Goal: Information Seeking & Learning: Find specific fact

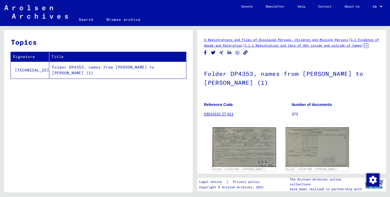
click at [218, 116] on link "03010101 27 011" at bounding box center [219, 114] width 30 height 4
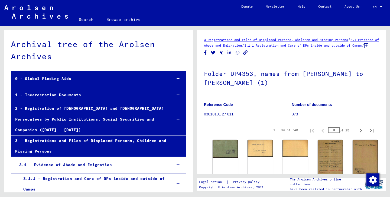
scroll to position [964, 0]
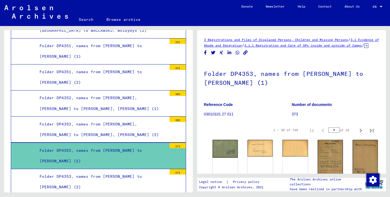
click at [135, 171] on div "Folder DP4353, names from [PERSON_NAME] to [PERSON_NAME] (2)" at bounding box center [100, 181] width 131 height 21
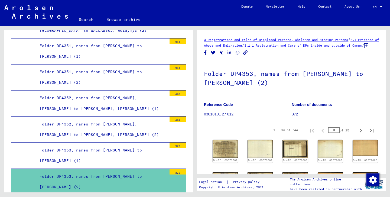
scroll to position [84, 0]
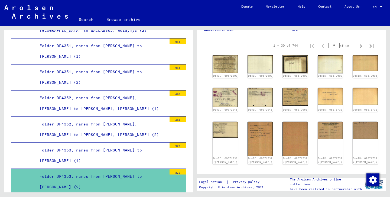
click at [69, 145] on div "Folder DP4353, names from [PERSON_NAME] to [PERSON_NAME] (1)" at bounding box center [100, 155] width 131 height 21
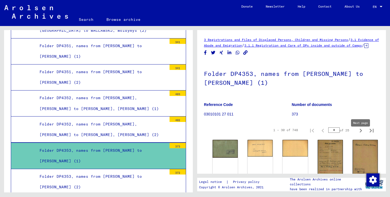
click at [361, 132] on icon "Next page" at bounding box center [360, 131] width 2 height 4
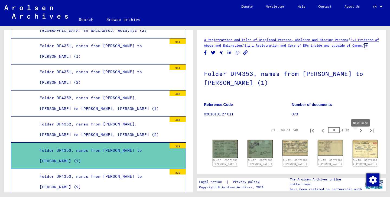
type input "*"
click at [361, 132] on icon "Next page" at bounding box center [360, 131] width 2 height 4
type input "*"
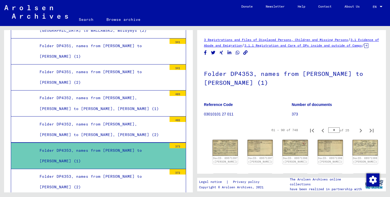
click at [361, 132] on icon "Next page" at bounding box center [360, 131] width 2 height 4
type input "*"
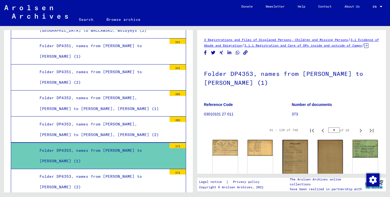
click at [361, 132] on icon "Next page" at bounding box center [360, 131] width 2 height 4
type input "*"
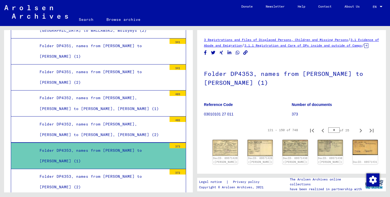
click at [337, 133] on input "*" at bounding box center [333, 129] width 11 height 5
type input "*"
type input "**"
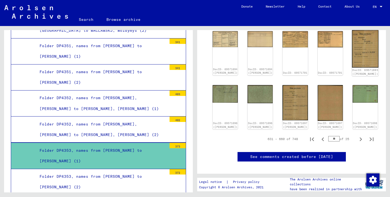
scroll to position [247, 0]
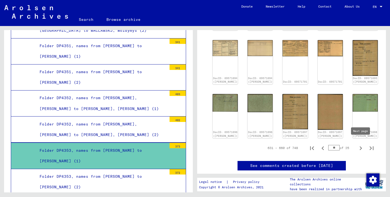
click at [361, 146] on icon "Next page" at bounding box center [360, 148] width 2 height 4
type input "**"
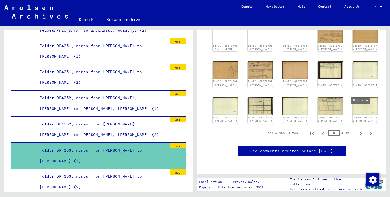
click at [362, 130] on icon "Next page" at bounding box center [361, 134] width 8 height 8
type input "**"
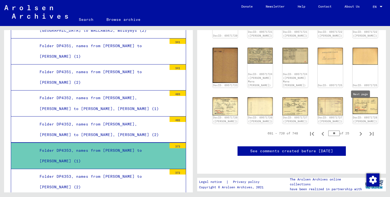
click at [361, 130] on icon "Next page" at bounding box center [361, 134] width 8 height 8
type input "**"
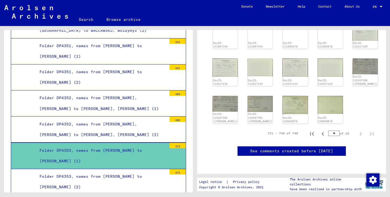
click at [109, 171] on div "Folder DP4353, names from [PERSON_NAME] to [PERSON_NAME] (2)" at bounding box center [100, 181] width 131 height 21
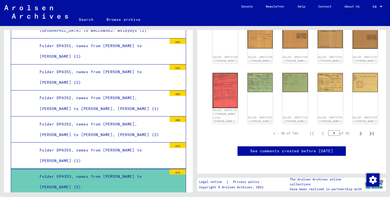
scroll to position [267, 0]
click at [364, 130] on icon "Next page" at bounding box center [361, 134] width 8 height 8
type input "*"
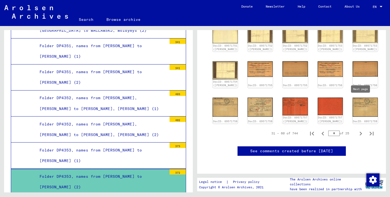
click at [359, 130] on icon "Next page" at bounding box center [361, 134] width 8 height 8
type input "*"
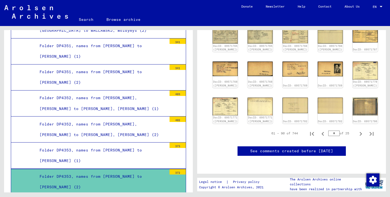
click at [359, 101] on div "3 Registrations and Files of Displaced Persons, Children and Missing Persons / …" at bounding box center [291, 2] width 175 height 329
click at [360, 132] on icon "Next page" at bounding box center [360, 134] width 2 height 4
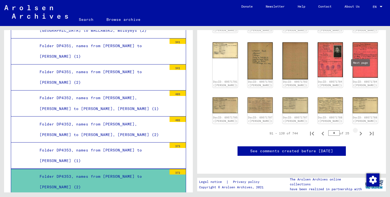
type input "*"
click at [361, 132] on icon "Next page" at bounding box center [360, 134] width 2 height 4
type input "*"
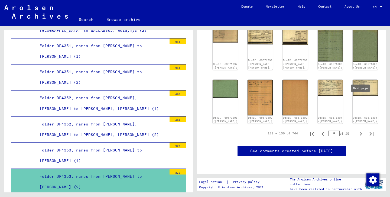
click at [361, 130] on icon "Next page" at bounding box center [361, 134] width 8 height 8
type input "*"
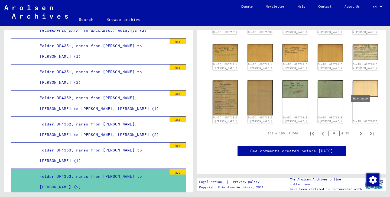
click at [360, 130] on icon "Next page" at bounding box center [361, 134] width 8 height 8
type input "*"
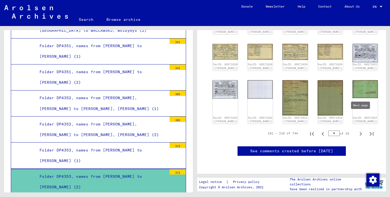
click at [360, 132] on icon "Next page" at bounding box center [360, 134] width 2 height 4
type input "*"
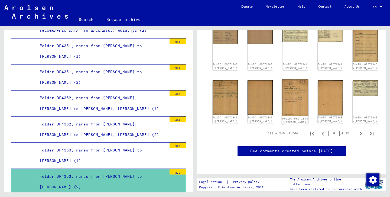
click at [282, 79] on img at bounding box center [295, 97] width 27 height 37
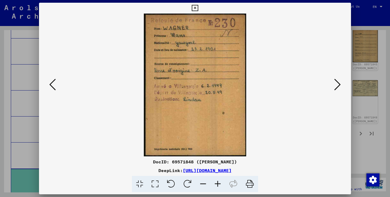
click at [335, 86] on icon at bounding box center [337, 84] width 6 height 13
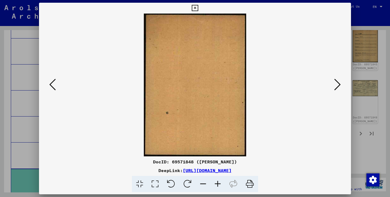
click at [335, 86] on icon at bounding box center [337, 84] width 6 height 13
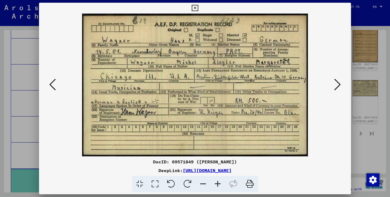
click at [335, 86] on icon at bounding box center [337, 84] width 6 height 13
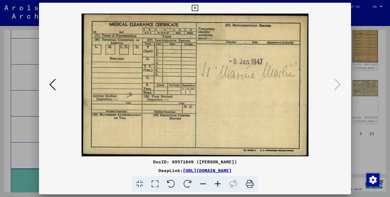
click at [198, 6] on icon at bounding box center [195, 8] width 6 height 6
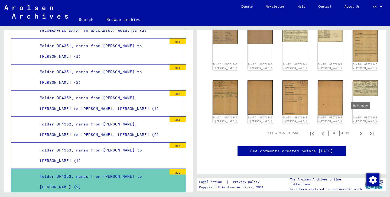
click at [361, 130] on icon "Next page" at bounding box center [361, 134] width 8 height 8
type input "*"
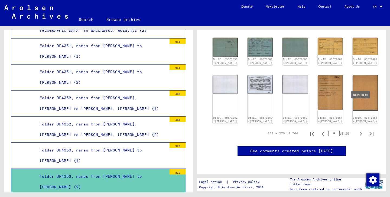
click at [359, 130] on icon "Next page" at bounding box center [361, 134] width 8 height 8
type input "**"
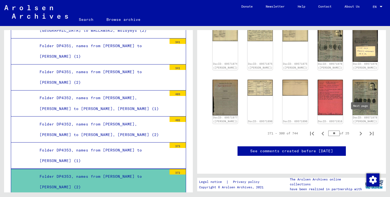
click at [359, 130] on icon "Next page" at bounding box center [361, 134] width 8 height 8
type input "**"
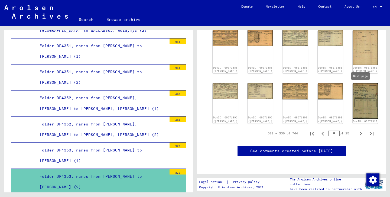
click at [360, 130] on icon "Next page" at bounding box center [361, 134] width 8 height 8
type input "**"
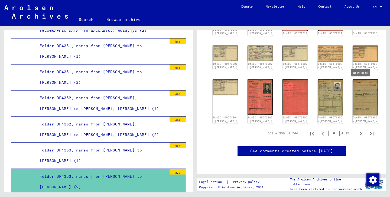
click at [360, 87] on div "DocID: 69571894 ([PERSON_NAME]) DocID: 69571894 ([PERSON_NAME]) DocID: 69571895…" at bounding box center [291, 14] width 162 height 223
click at [361, 132] on icon "Next page" at bounding box center [360, 134] width 2 height 4
type input "**"
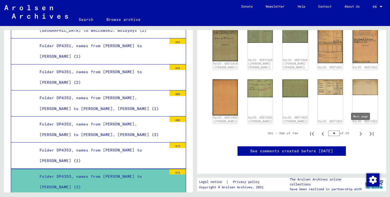
click at [360, 132] on icon "Next page" at bounding box center [360, 134] width 2 height 4
type input "**"
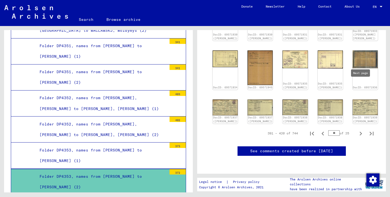
click at [360, 130] on icon "Next page" at bounding box center [361, 134] width 8 height 8
type input "**"
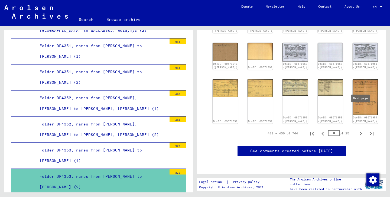
click at [359, 130] on icon "Next page" at bounding box center [361, 134] width 8 height 8
type input "**"
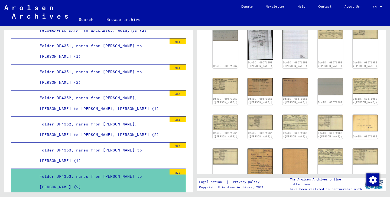
scroll to position [194, 0]
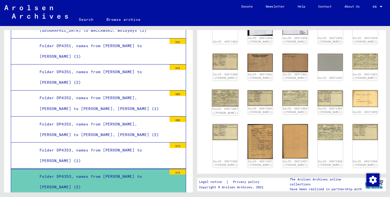
click at [224, 99] on img at bounding box center [225, 97] width 27 height 17
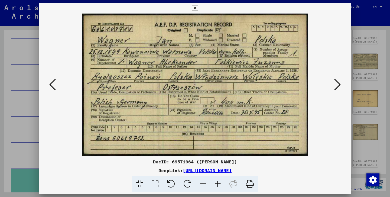
click at [339, 81] on icon at bounding box center [337, 84] width 6 height 13
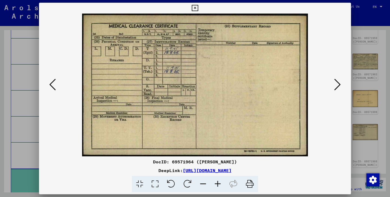
click at [339, 81] on icon at bounding box center [337, 84] width 6 height 13
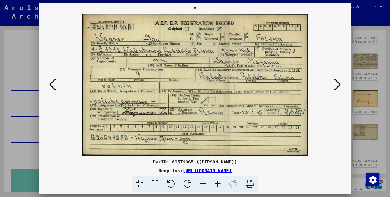
click at [339, 81] on icon at bounding box center [337, 84] width 6 height 13
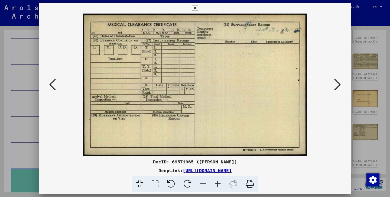
click at [339, 81] on icon at bounding box center [337, 84] width 6 height 13
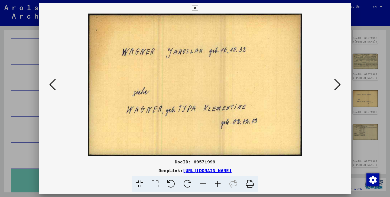
click at [339, 81] on icon at bounding box center [337, 84] width 6 height 13
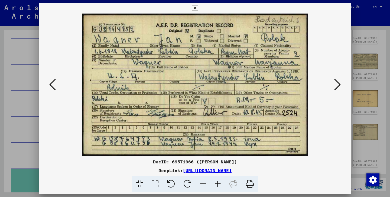
click at [339, 81] on icon at bounding box center [337, 84] width 6 height 13
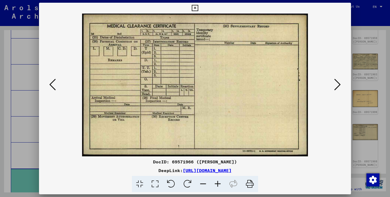
click at [339, 81] on icon at bounding box center [337, 84] width 6 height 13
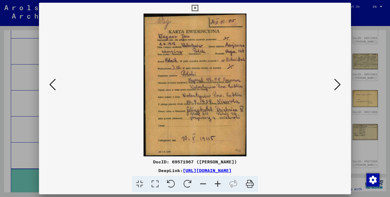
click at [339, 81] on icon at bounding box center [337, 84] width 6 height 13
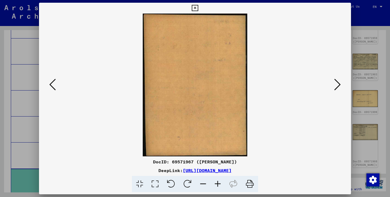
click at [339, 82] on icon at bounding box center [337, 84] width 6 height 13
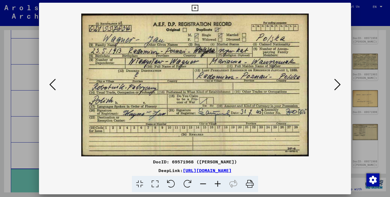
click at [339, 82] on icon at bounding box center [337, 84] width 6 height 13
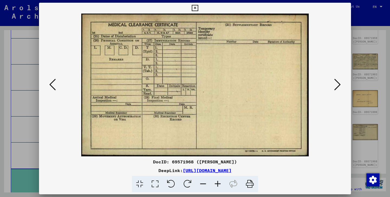
click at [339, 82] on icon at bounding box center [337, 84] width 6 height 13
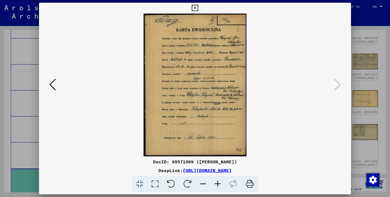
click at [198, 7] on icon at bounding box center [195, 8] width 6 height 6
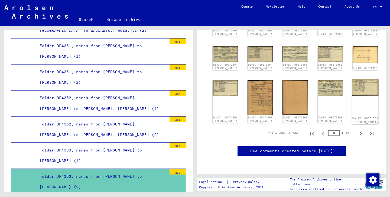
scroll to position [303, 0]
click at [358, 130] on icon "Next page" at bounding box center [361, 134] width 8 height 8
type input "**"
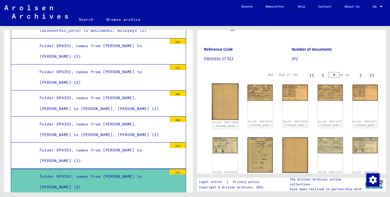
scroll to position [57, 0]
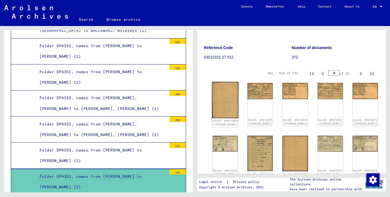
click at [219, 105] on img at bounding box center [225, 100] width 27 height 37
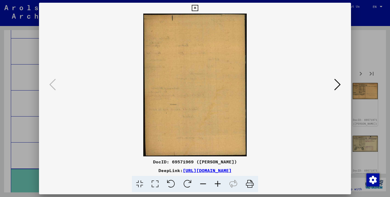
click at [338, 87] on icon at bounding box center [337, 84] width 6 height 13
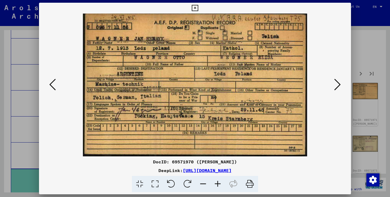
click at [338, 87] on icon at bounding box center [337, 84] width 6 height 13
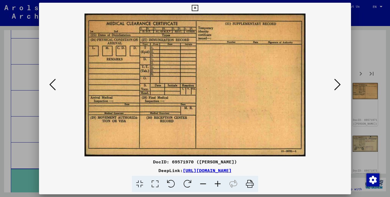
click at [338, 87] on icon at bounding box center [337, 84] width 6 height 13
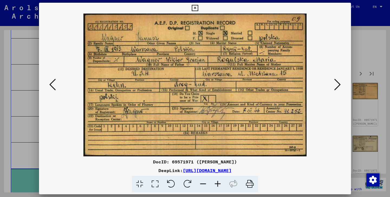
click at [338, 87] on icon at bounding box center [337, 84] width 6 height 13
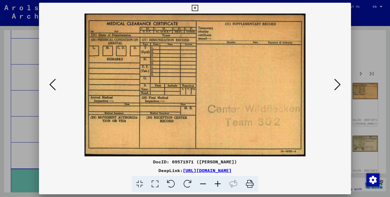
click at [338, 87] on icon at bounding box center [337, 84] width 6 height 13
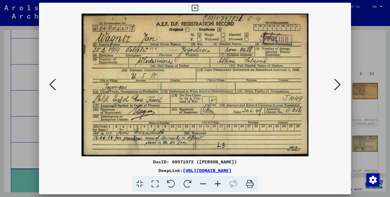
click at [338, 87] on icon at bounding box center [337, 84] width 6 height 13
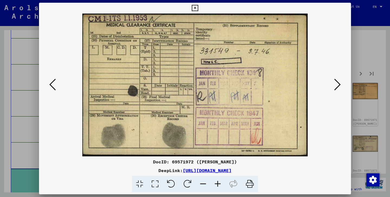
click at [338, 87] on icon at bounding box center [337, 84] width 6 height 13
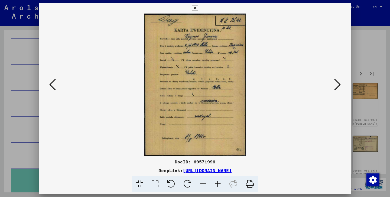
click at [338, 87] on icon at bounding box center [337, 84] width 6 height 13
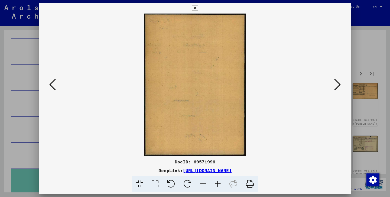
click at [338, 87] on icon at bounding box center [337, 84] width 6 height 13
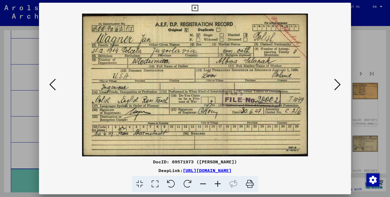
click at [338, 87] on icon at bounding box center [337, 84] width 6 height 13
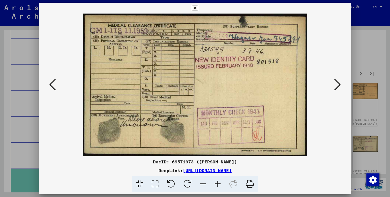
click at [338, 87] on icon at bounding box center [337, 84] width 6 height 13
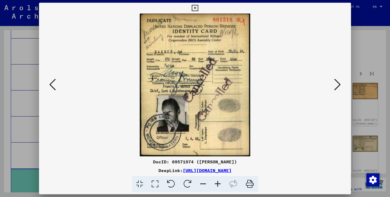
click at [338, 87] on icon at bounding box center [337, 84] width 6 height 13
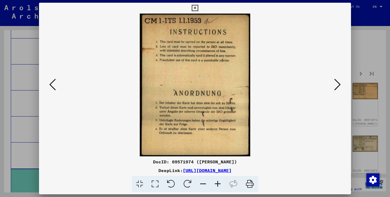
click at [338, 87] on icon at bounding box center [337, 84] width 6 height 13
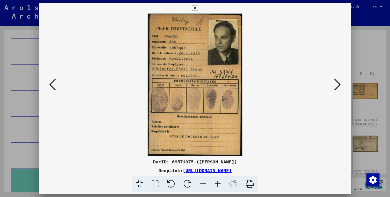
click at [338, 87] on icon at bounding box center [337, 84] width 6 height 13
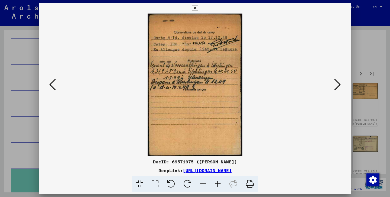
click at [338, 87] on icon at bounding box center [337, 84] width 6 height 13
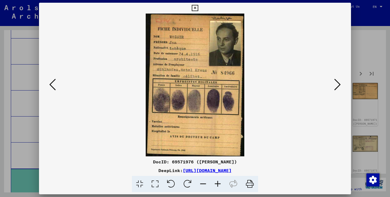
click at [338, 87] on icon at bounding box center [337, 84] width 6 height 13
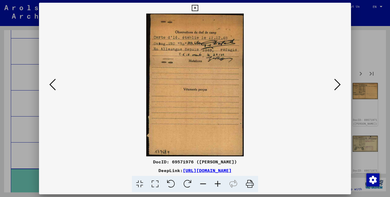
click at [338, 87] on icon at bounding box center [337, 84] width 6 height 13
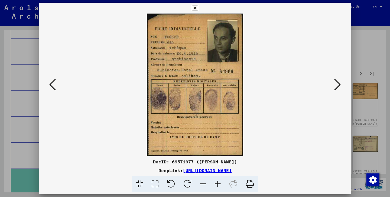
click at [338, 87] on icon at bounding box center [337, 84] width 6 height 13
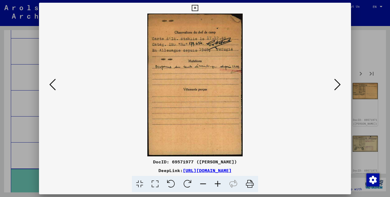
click at [338, 87] on icon at bounding box center [337, 84] width 6 height 13
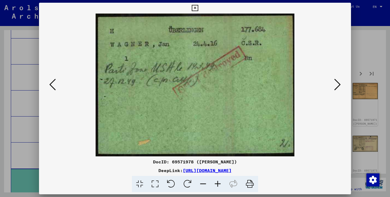
click at [338, 87] on icon at bounding box center [337, 84] width 6 height 13
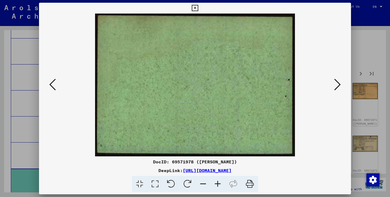
click at [338, 87] on icon at bounding box center [337, 84] width 6 height 13
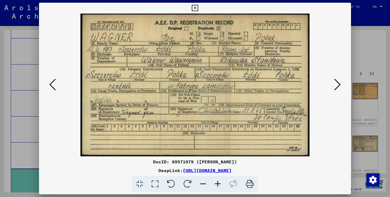
click at [334, 79] on icon at bounding box center [337, 84] width 6 height 13
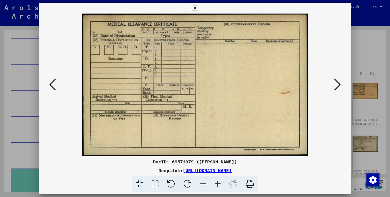
click at [334, 79] on icon at bounding box center [337, 84] width 6 height 13
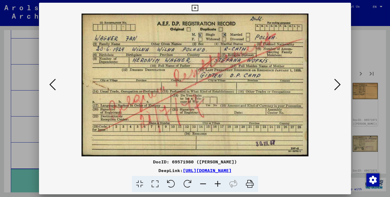
click at [334, 79] on icon at bounding box center [337, 84] width 6 height 13
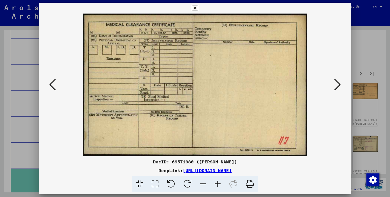
click at [334, 79] on icon at bounding box center [337, 84] width 6 height 13
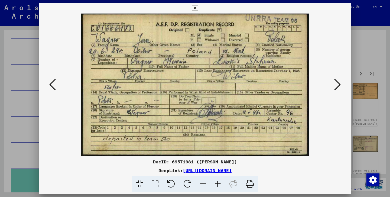
click at [334, 79] on icon at bounding box center [337, 84] width 6 height 13
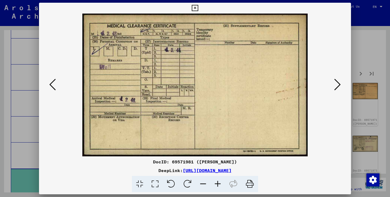
click at [334, 79] on icon at bounding box center [337, 84] width 6 height 13
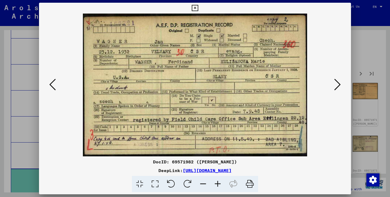
click at [334, 79] on icon at bounding box center [337, 84] width 6 height 13
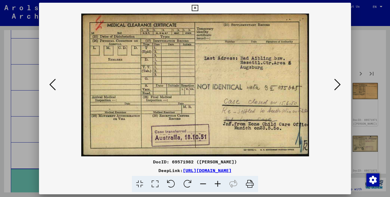
click at [334, 79] on icon at bounding box center [337, 84] width 6 height 13
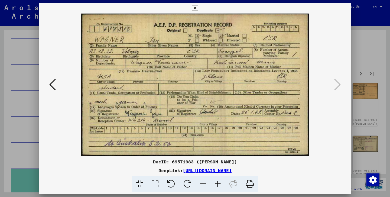
click at [198, 9] on icon at bounding box center [195, 8] width 6 height 6
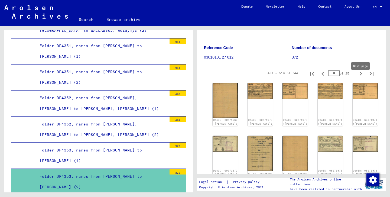
click at [359, 77] on icon "Next page" at bounding box center [361, 74] width 8 height 8
type input "**"
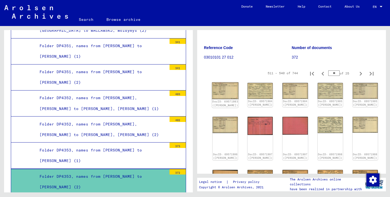
click at [219, 100] on link "DocID: 69571983 ([PERSON_NAME])" at bounding box center [225, 103] width 26 height 7
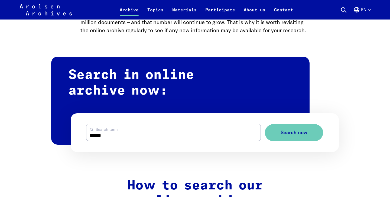
scroll to position [286, 0]
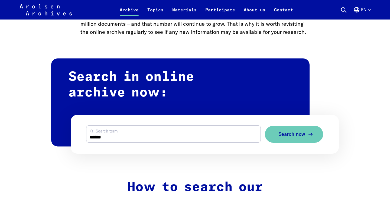
click at [299, 132] on span "Search now" at bounding box center [291, 134] width 27 height 6
